Goal: Task Accomplishment & Management: Use online tool/utility

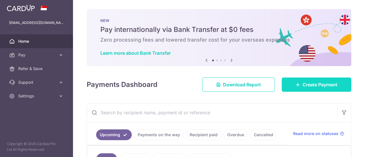
click at [310, 81] on span "Create Payment" at bounding box center [320, 84] width 35 height 7
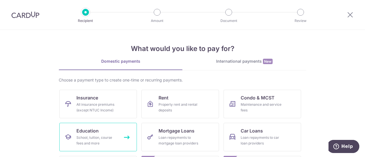
click at [131, 137] on link "Education School, tuition, course fees and more" at bounding box center [98, 137] width 78 height 29
